Goal: Information Seeking & Learning: Learn about a topic

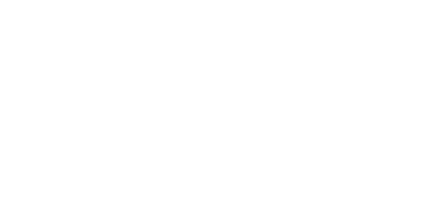
scroll to position [417, 0]
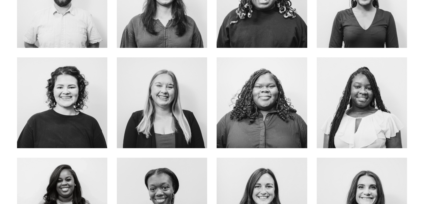
click at [334, 98] on div at bounding box center [362, 102] width 90 height 90
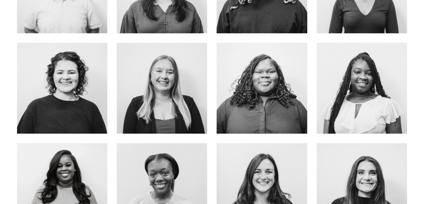
scroll to position [463, 0]
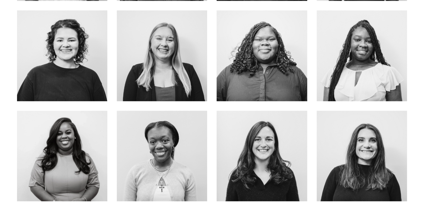
click at [93, 163] on div at bounding box center [62, 155] width 90 height 90
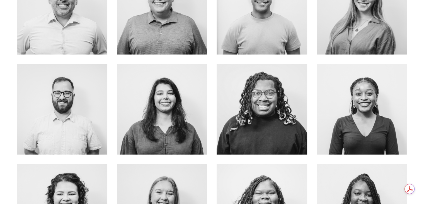
scroll to position [308, 0]
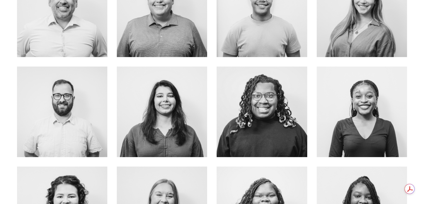
click at [335, 111] on div at bounding box center [362, 111] width 90 height 90
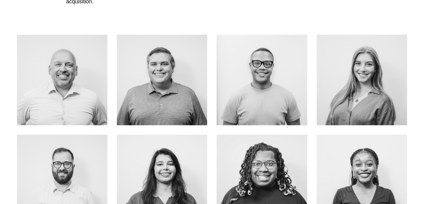
scroll to position [237, 0]
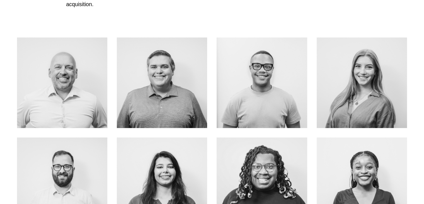
click at [331, 101] on div at bounding box center [362, 82] width 90 height 90
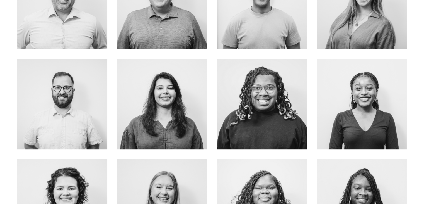
scroll to position [316, 0]
click at [187, 127] on div at bounding box center [162, 103] width 90 height 90
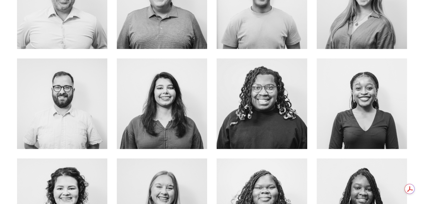
click at [167, 108] on link "about me" at bounding box center [162, 115] width 44 height 15
click at [247, 112] on link "about me" at bounding box center [262, 115] width 44 height 15
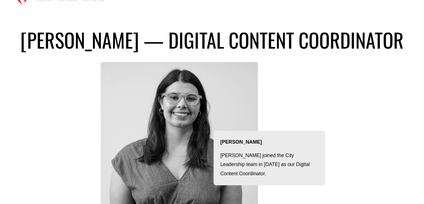
scroll to position [23, 0]
